Goal: Information Seeking & Learning: Learn about a topic

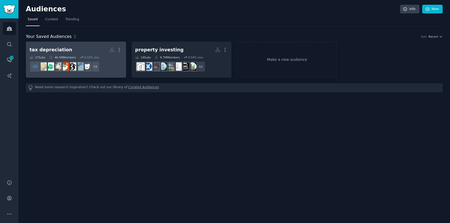
click at [58, 50] on div "tax depreciation" at bounding box center [51, 50] width 43 height 7
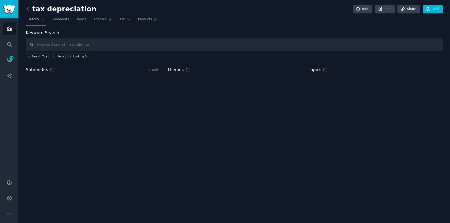
click at [255, 45] on input "text" at bounding box center [234, 44] width 417 height 13
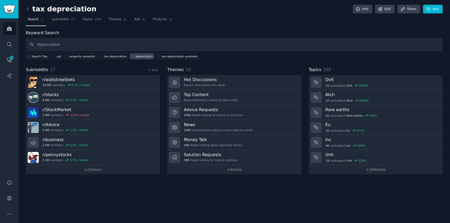
type input "depreciation"
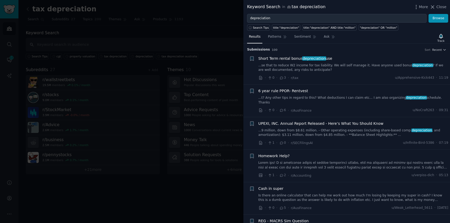
click at [324, 98] on link "...t? Any other tips in regard to this? What deductions I can claim etc... I am…" at bounding box center [353, 100] width 190 height 9
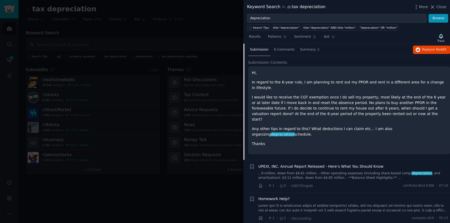
scroll to position [76, 0]
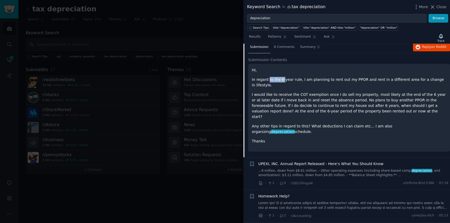
drag, startPoint x: 268, startPoint y: 76, endPoint x: 281, endPoint y: 75, distance: 13.7
click at [281, 77] on p "In regard to the 6-year rule, I am planning to rent out my PPOR and rent in a d…" at bounding box center [349, 82] width 194 height 11
drag, startPoint x: 299, startPoint y: 76, endPoint x: 354, endPoint y: 76, distance: 55.1
click at [354, 77] on p "In regard to the 6-year rule, I am planning to rent out my PPOR and rent in a d…" at bounding box center [349, 82] width 194 height 11
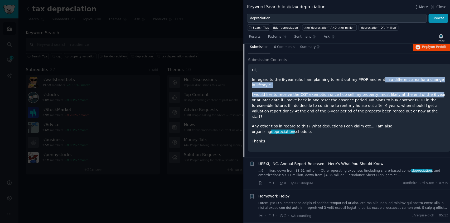
drag, startPoint x: 369, startPoint y: 76, endPoint x: 420, endPoint y: 80, distance: 51.0
click at [420, 80] on div "Hi, In regard to the 6-year rule, I am planning to rent out my PPOR and rent in…" at bounding box center [349, 105] width 194 height 77
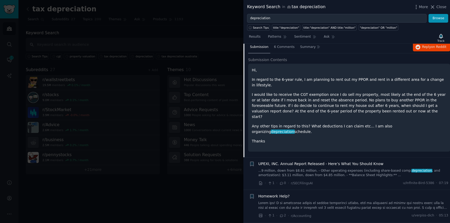
click at [339, 95] on p "I would like to receive the CGT exemption once I do sell my property, most like…" at bounding box center [349, 106] width 194 height 28
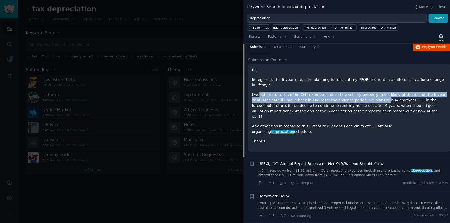
drag, startPoint x: 259, startPoint y: 85, endPoint x: 357, endPoint y: 89, distance: 98.1
click at [357, 92] on p "I would like to receive the CGT exemption once I do sell my property, most like…" at bounding box center [349, 106] width 194 height 28
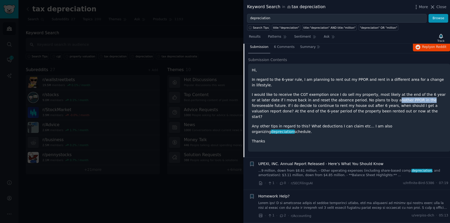
drag, startPoint x: 366, startPoint y: 89, endPoint x: 396, endPoint y: 92, distance: 30.2
click at [396, 92] on p "I would like to receive the CGT exemption once I do sell my property, most like…" at bounding box center [349, 106] width 194 height 28
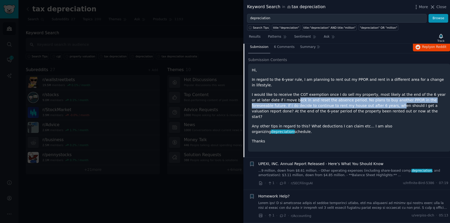
drag, startPoint x: 277, startPoint y: 87, endPoint x: 345, endPoint y: 94, distance: 68.5
click at [345, 94] on p "I would like to receive the CGT exemption once I do sell my property, most like…" at bounding box center [349, 106] width 194 height 28
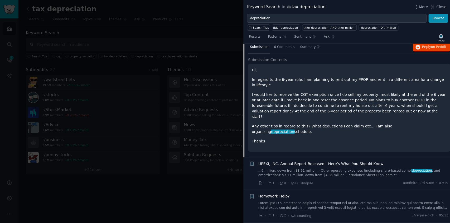
click at [326, 102] on p "I would like to receive the CGT exemption once I do sell my property, most like…" at bounding box center [349, 106] width 194 height 28
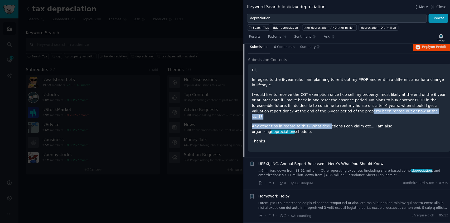
drag, startPoint x: 289, startPoint y: 103, endPoint x: 322, endPoint y: 106, distance: 33.1
click at [322, 106] on div "Hi, In regard to the 6-year rule, I am planning to rent out my PPOR and rent in…" at bounding box center [349, 105] width 194 height 77
click at [283, 124] on p "Any other tips in regard to this? What deductions I can claim etc... I am also …" at bounding box center [349, 129] width 194 height 11
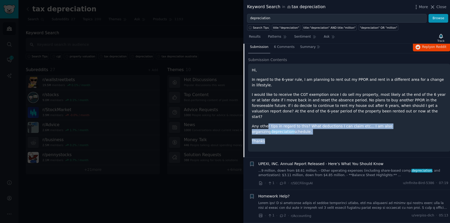
drag, startPoint x: 272, startPoint y: 107, endPoint x: 356, endPoint y: 113, distance: 84.0
click at [356, 113] on div "Hi, In regard to the 6-year rule, I am planning to rent out my PPOR and rent in…" at bounding box center [349, 105] width 194 height 77
click at [301, 139] on p "Thanks" at bounding box center [349, 142] width 194 height 6
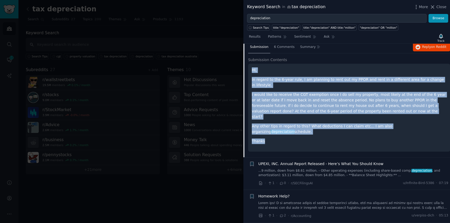
drag, startPoint x: 268, startPoint y: 120, endPoint x: 249, endPoint y: 65, distance: 57.7
click at [249, 65] on div "Hi, In regard to the 6-year rule, I am planning to rent out my PPOR and rent in…" at bounding box center [349, 108] width 202 height 88
click at [265, 92] on p "I would like to receive the CGT exemption once I do sell my property, most like…" at bounding box center [349, 106] width 194 height 28
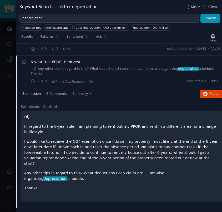
scroll to position [6, 0]
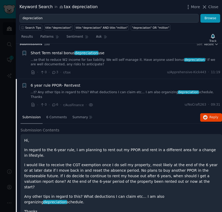
click at [116, 67] on div "Short Term rental bonus depreciation use ...se that to reduce W2 income for tax…" at bounding box center [126, 62] width 190 height 25
drag, startPoint x: 112, startPoint y: 58, endPoint x: 111, endPoint y: 62, distance: 4.0
click at [112, 58] on link "...se that to reduce W2 income for tax liability. We will self manage it. Have …" at bounding box center [126, 62] width 190 height 9
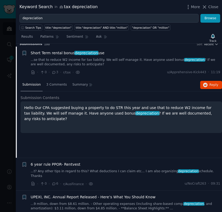
scroll to position [8, 0]
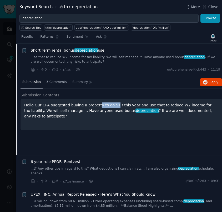
drag, startPoint x: 93, startPoint y: 106, endPoint x: 111, endPoint y: 107, distance: 17.4
click at [111, 107] on p "Hello Our CPA suggested buying a property to do STR this year and use that to r…" at bounding box center [121, 111] width 194 height 17
drag, startPoint x: 119, startPoint y: 112, endPoint x: 128, endPoint y: 113, distance: 8.2
click at [127, 113] on div "Hello Our CPA suggested buying a property to do STR this year and use that to r…" at bounding box center [121, 115] width 194 height 24
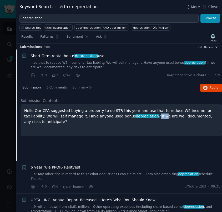
scroll to position [0, 0]
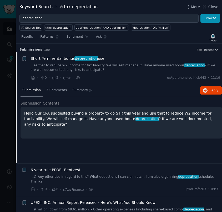
click at [127, 119] on p "Hello Our CPA suggested buying a property to do STR this year and use that to r…" at bounding box center [121, 119] width 194 height 17
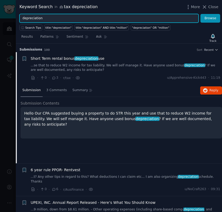
click at [78, 14] on input "depreciation" at bounding box center [109, 18] width 179 height 9
click at [201, 14] on button "Browse" at bounding box center [211, 18] width 20 height 9
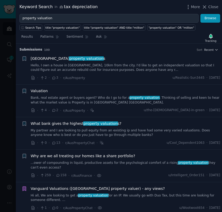
click at [103, 64] on link "Hello, I own a house in [GEOGRAPHIC_DATA], 10km from the city. I'd like to get …" at bounding box center [126, 67] width 190 height 9
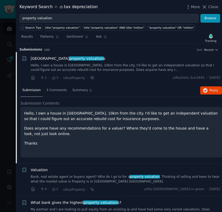
scroll to position [88, 0]
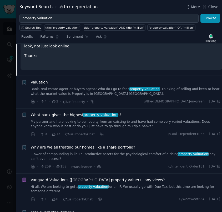
click at [155, 91] on link "Bank, real estate agent or buyers agent? Who do I go to for a property valuatio…" at bounding box center [126, 91] width 190 height 9
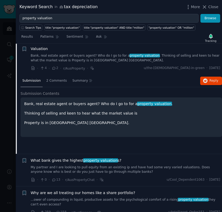
scroll to position [41, 0]
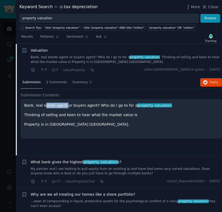
drag, startPoint x: 42, startPoint y: 105, endPoint x: 62, endPoint y: 105, distance: 20.0
click at [62, 105] on p "Bank, real estate agent or buyers agent? Who do I go to for a property valuatio…" at bounding box center [121, 106] width 194 height 6
drag, startPoint x: 76, startPoint y: 105, endPoint x: 86, endPoint y: 105, distance: 9.2
click at [86, 105] on p "Bank, real estate agent or buyers agent? Who do I go to for a property valuatio…" at bounding box center [121, 106] width 194 height 6
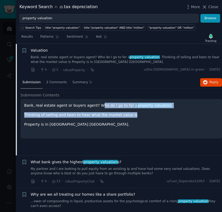
drag, startPoint x: 93, startPoint y: 105, endPoint x: 146, endPoint y: 108, distance: 53.1
click at [146, 108] on div "Bank, real estate agent or buyers agent? Who do I go to for a property valuatio…" at bounding box center [121, 115] width 194 height 25
click at [125, 113] on p "Thinking of selling and keen to hear what the market value is" at bounding box center [121, 115] width 194 height 6
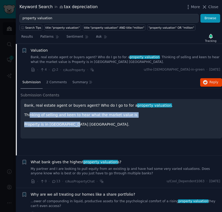
drag, startPoint x: 29, startPoint y: 115, endPoint x: 123, endPoint y: 118, distance: 93.8
click at [123, 118] on div "Bank, real estate agent or buyers agent? Who do I go to for a property valuatio…" at bounding box center [121, 115] width 194 height 25
click at [94, 120] on div "Bank, real estate agent or buyers agent? Who do I go to for a property valuatio…" at bounding box center [121, 115] width 194 height 25
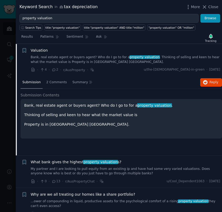
click at [68, 127] on div "Bank, real estate agent or buyers agent? Who do I go to for a property valuatio…" at bounding box center [121, 119] width 194 height 32
click at [102, 122] on p "Property is in [GEOGRAPHIC_DATA] [GEOGRAPHIC_DATA]." at bounding box center [121, 125] width 194 height 6
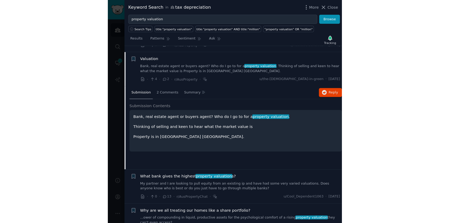
scroll to position [0, 0]
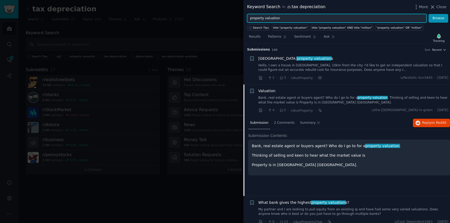
click at [280, 21] on input "property valuation" at bounding box center [336, 18] width 179 height 9
paste input "capital works"
type input "capital works"
click at [428, 14] on button "Browse" at bounding box center [438, 18] width 20 height 9
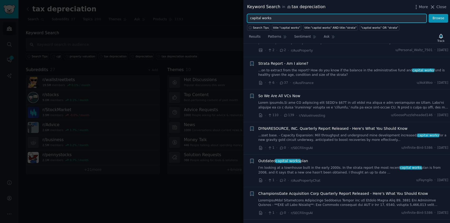
scroll to position [211, 0]
